Goal: Navigation & Orientation: Find specific page/section

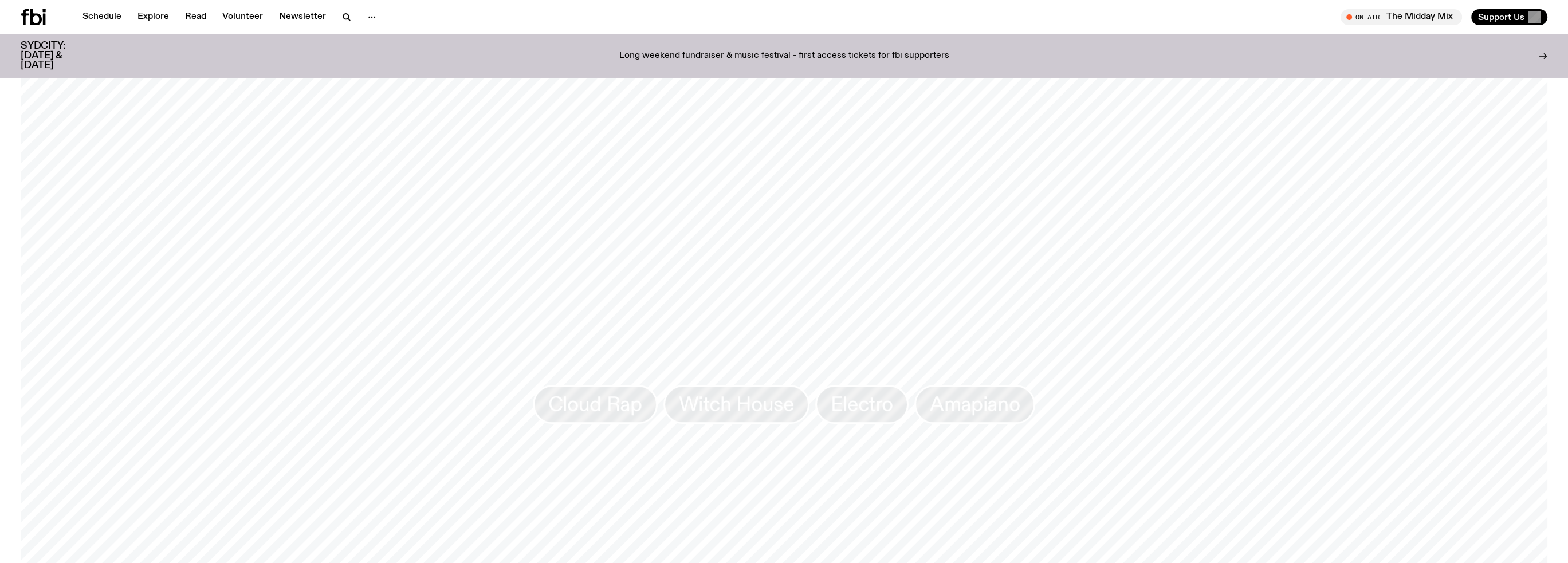
scroll to position [1424, 0]
click at [704, 383] on span "Witch House" at bounding box center [736, 394] width 115 height 22
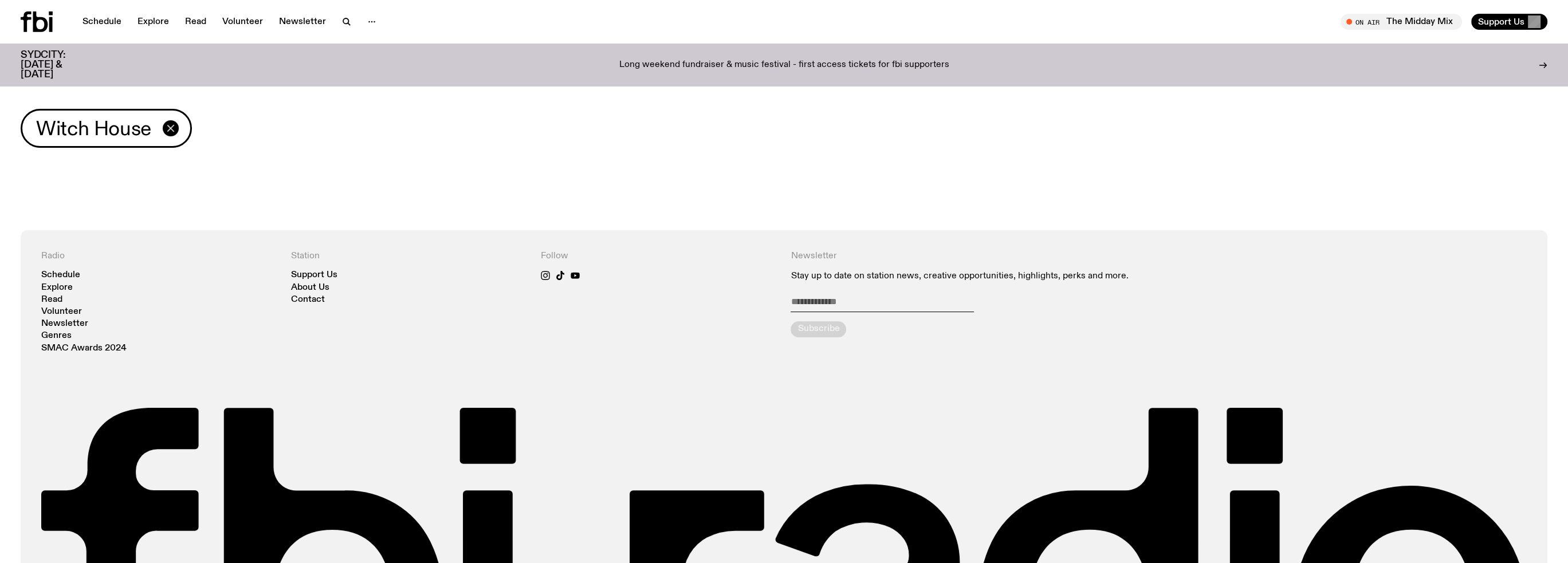
click at [172, 130] on icon "button" at bounding box center [171, 129] width 6 height 6
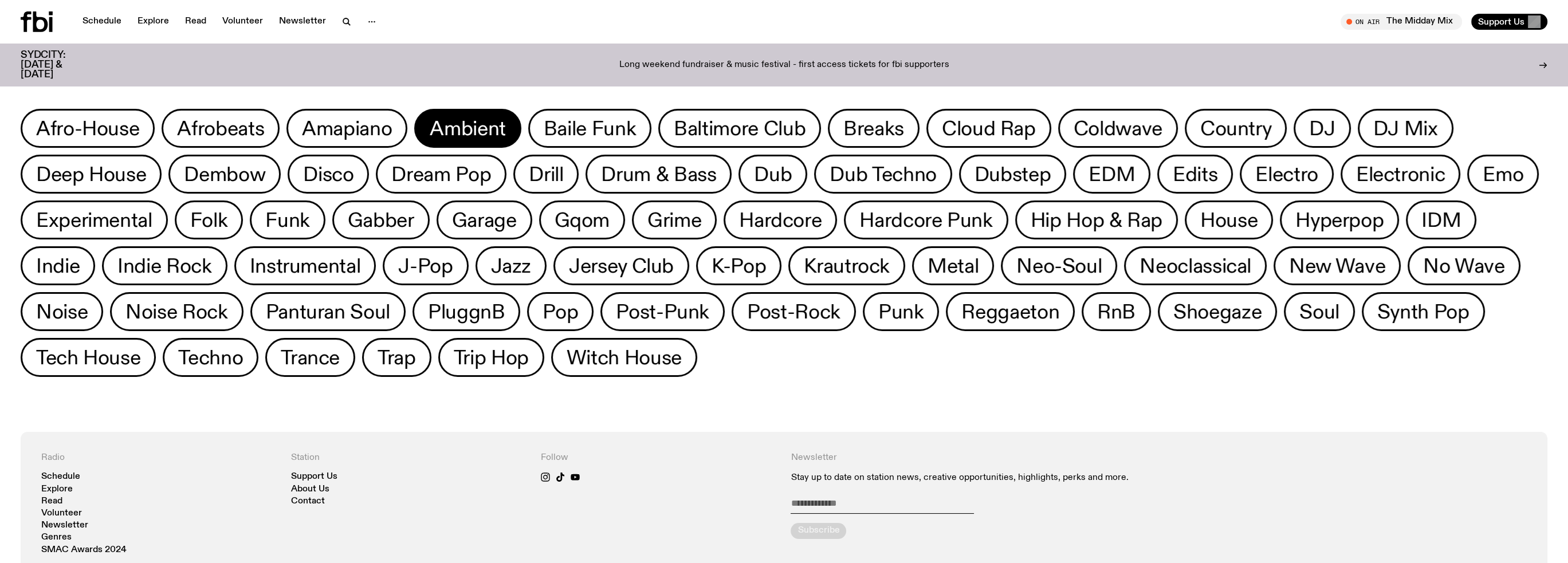
click at [476, 131] on span "Ambient" at bounding box center [467, 129] width 76 height 22
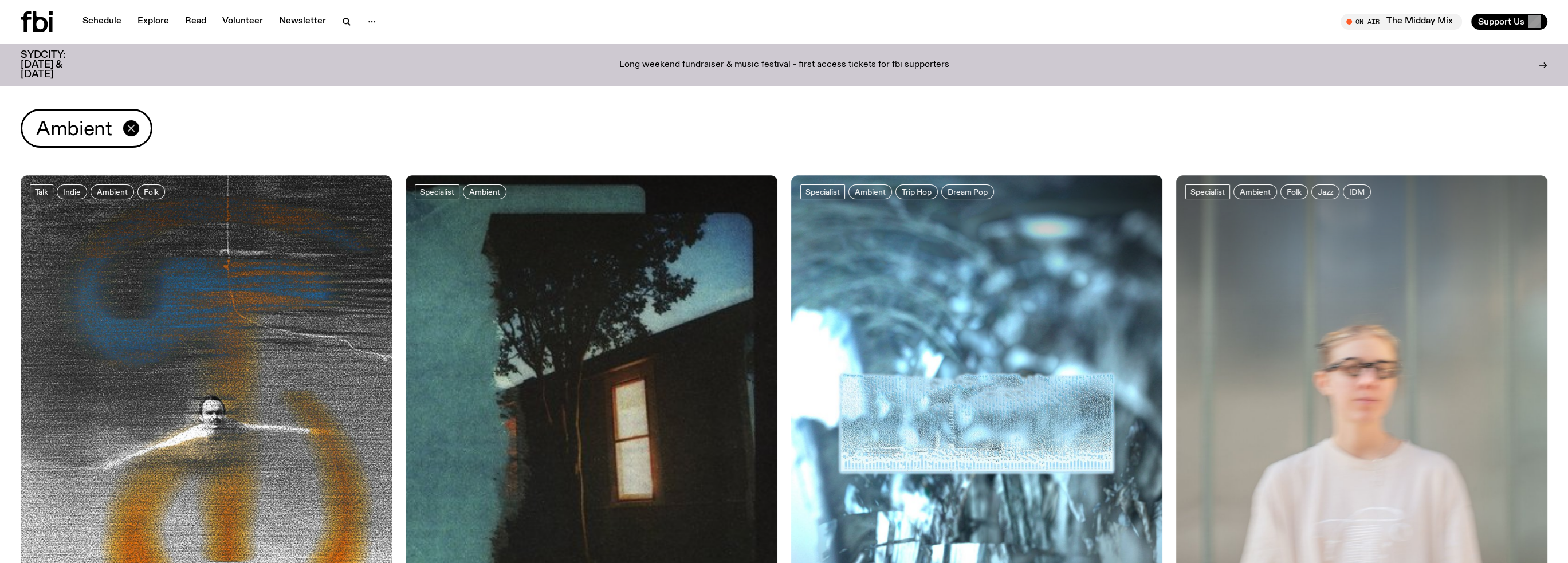
click at [133, 129] on icon "button" at bounding box center [131, 128] width 14 height 14
